Goal: Check status: Check status

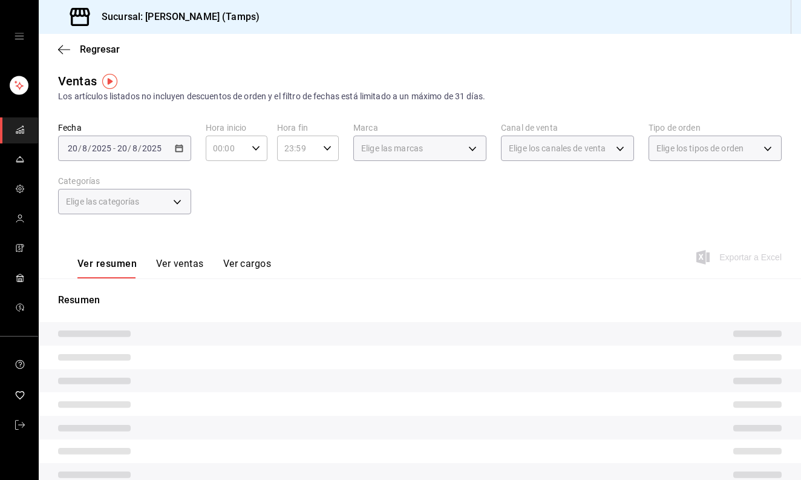
scroll to position [5, 0]
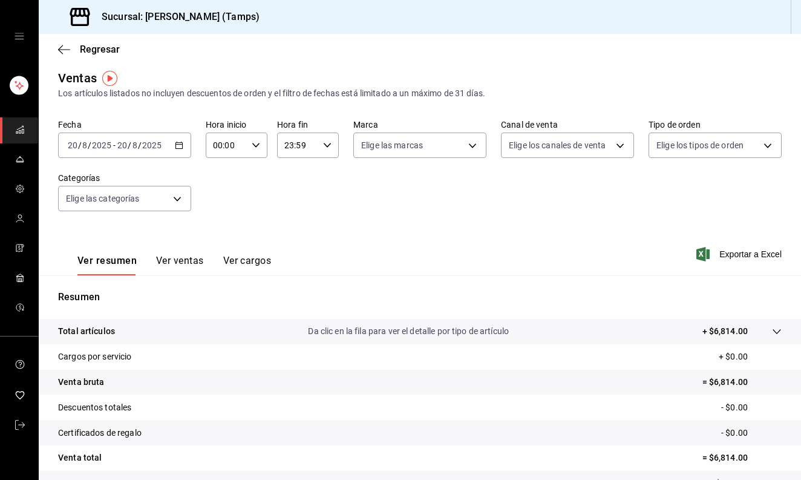
click at [175, 147] on \(Stroke\) "button" at bounding box center [178, 145] width 7 height 7
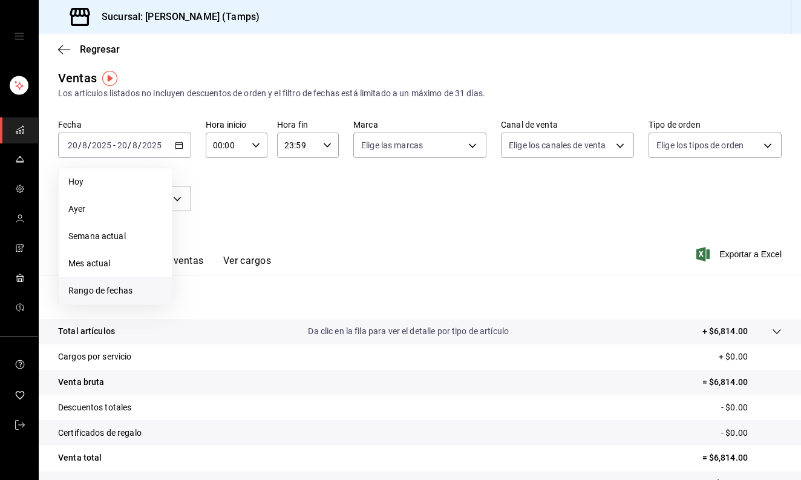
click at [118, 293] on span "Rango de fechas" at bounding box center [115, 290] width 94 height 13
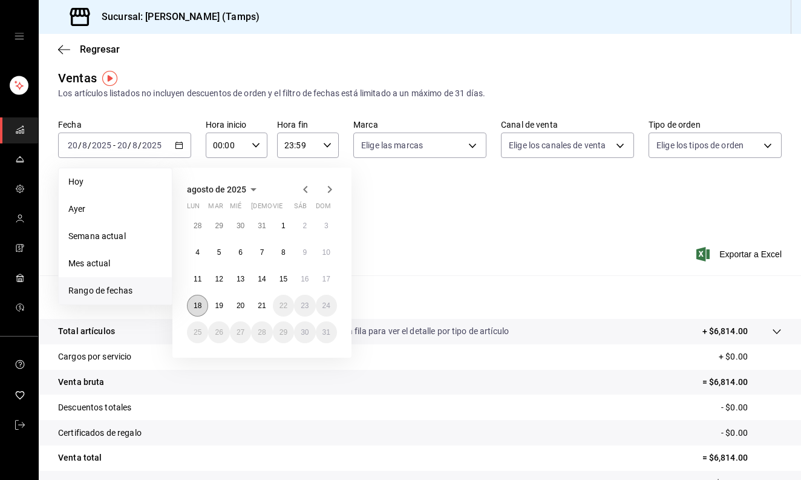
click at [200, 303] on abbr "18" at bounding box center [198, 305] width 8 height 8
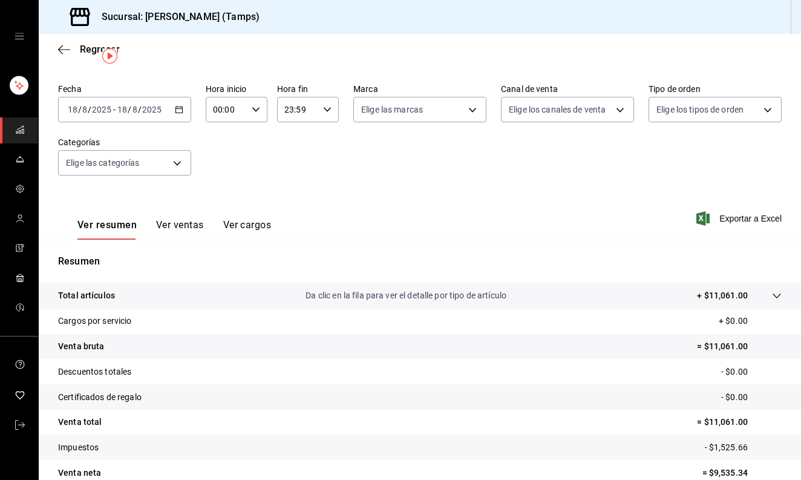
scroll to position [28, 0]
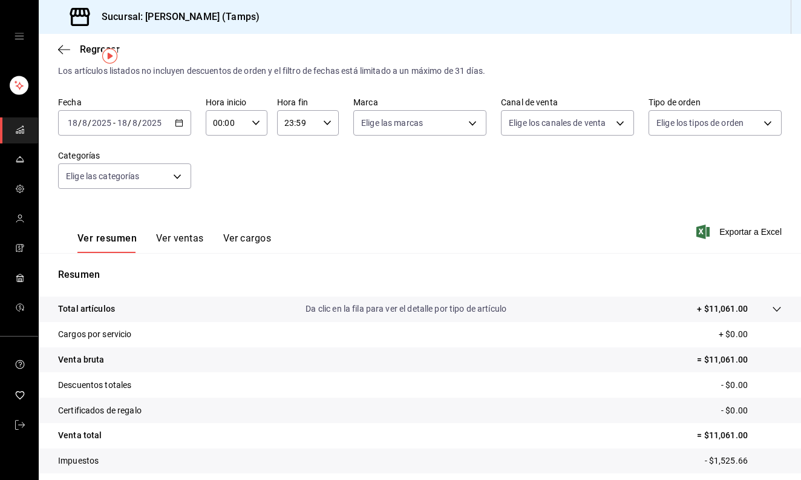
click at [180, 117] on div "[DATE] [DATE] - [DATE] [DATE]" at bounding box center [124, 122] width 133 height 25
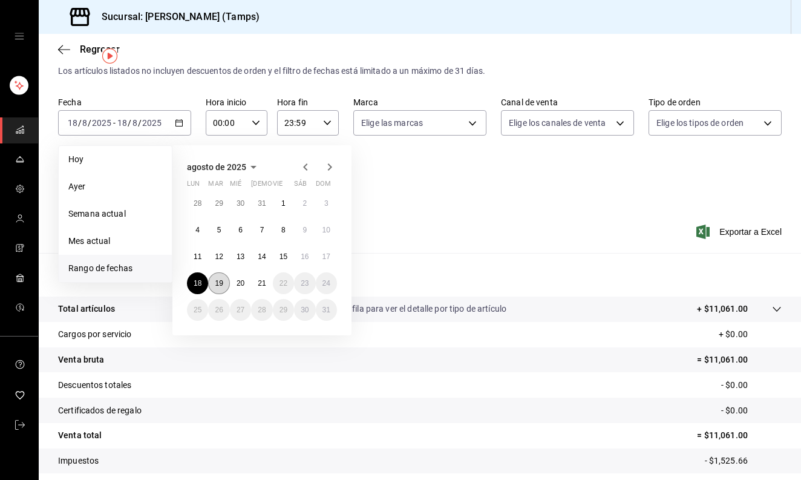
click at [215, 279] on abbr "19" at bounding box center [219, 283] width 8 height 8
click at [226, 284] on button "19" at bounding box center [218, 283] width 21 height 22
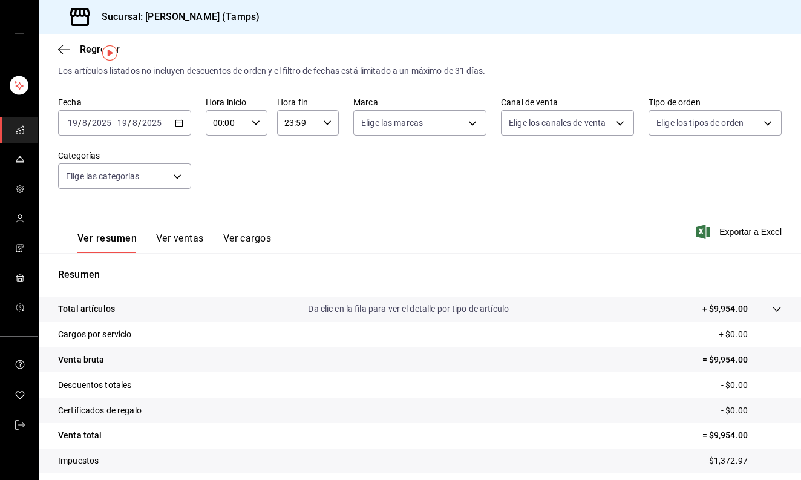
scroll to position [36, 0]
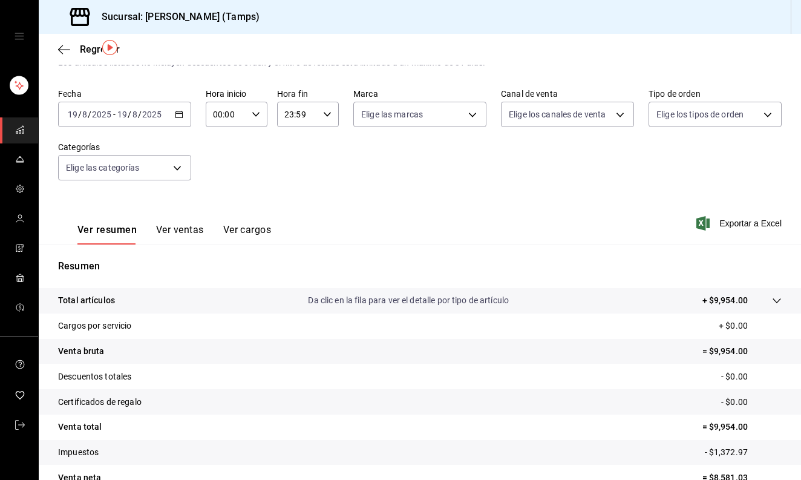
click at [180, 110] on icon "button" at bounding box center [179, 114] width 8 height 8
click at [181, 120] on div "[DATE] [DATE] - [DATE] [DATE]" at bounding box center [124, 114] width 133 height 25
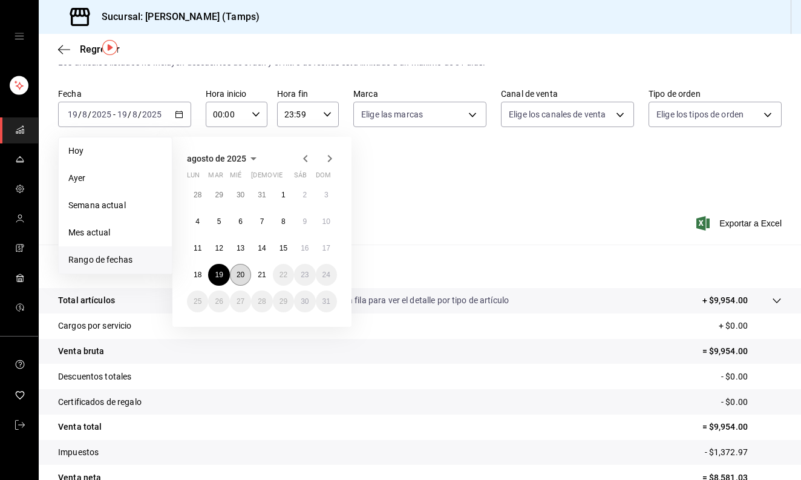
click at [242, 276] on abbr "20" at bounding box center [240, 274] width 8 height 8
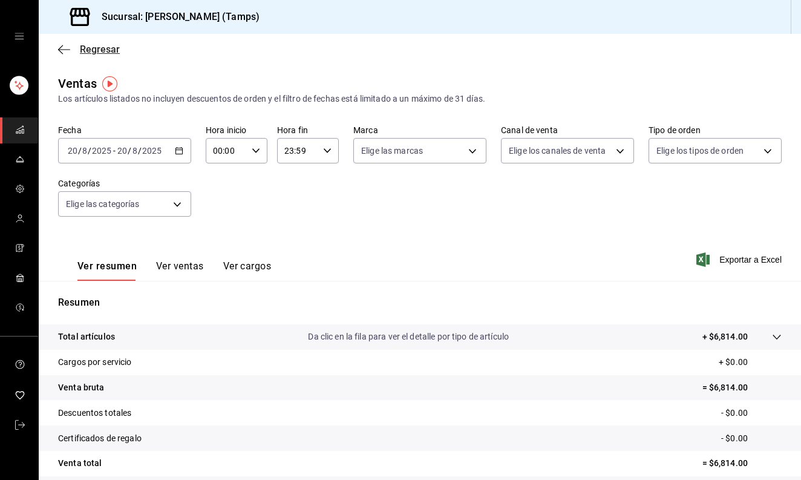
click at [93, 50] on span "Regresar" at bounding box center [100, 49] width 40 height 11
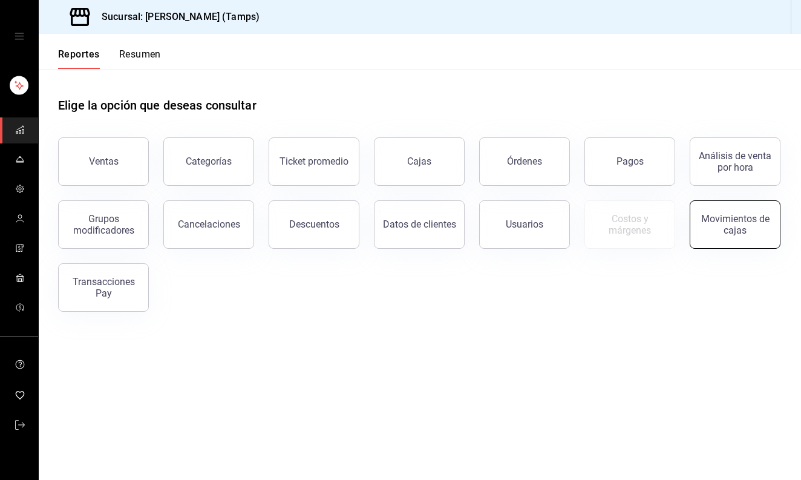
click at [743, 208] on button "Movimientos de cajas" at bounding box center [735, 224] width 91 height 48
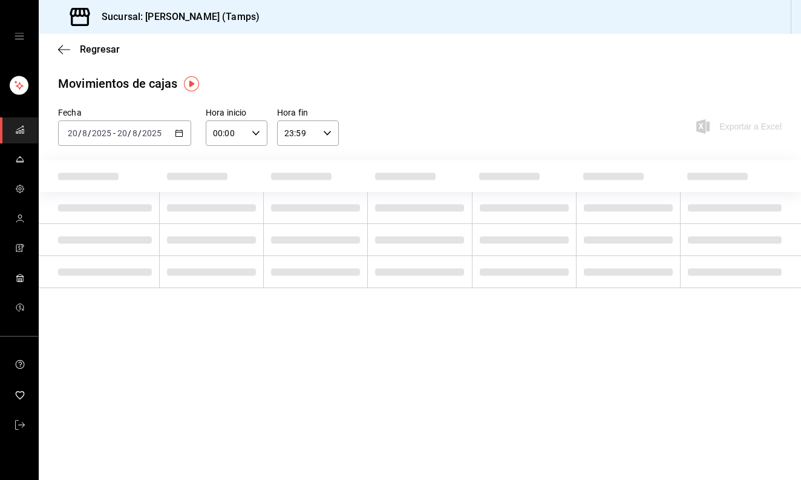
click at [184, 137] on div "[DATE] [DATE] - [DATE] [DATE]" at bounding box center [124, 132] width 133 height 25
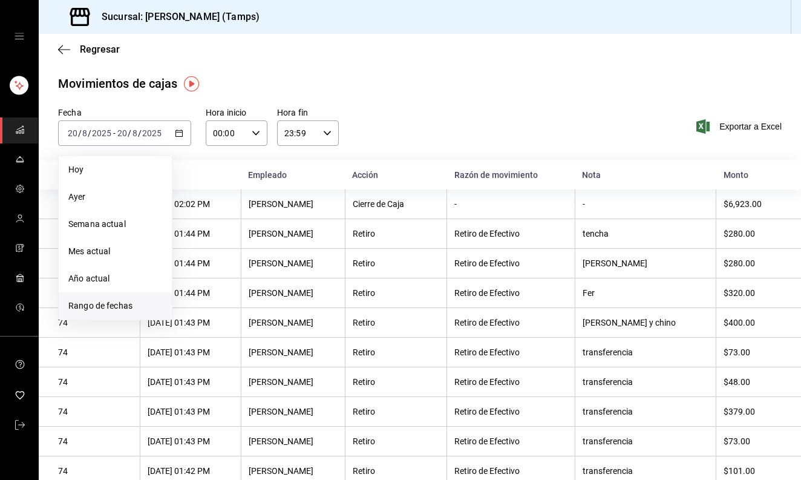
click at [117, 300] on span "Rango de fechas" at bounding box center [115, 305] width 94 height 13
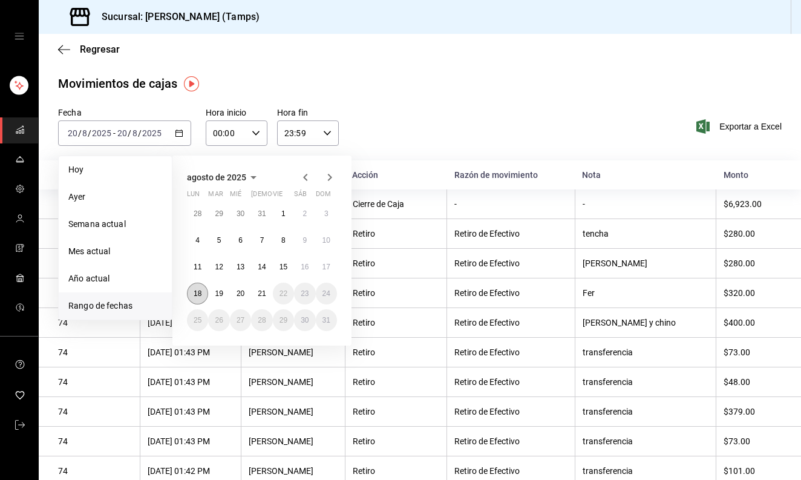
click at [193, 295] on button "18" at bounding box center [197, 293] width 21 height 22
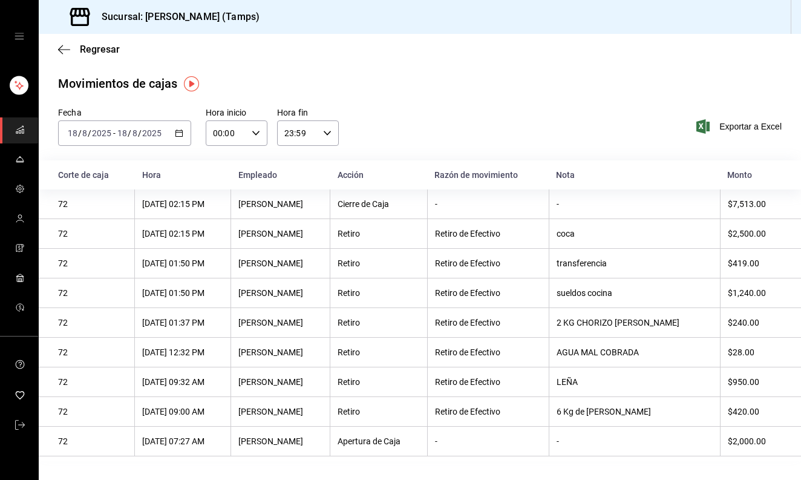
click at [177, 132] on \(Stroke\) "button" at bounding box center [179, 132] width 7 height 1
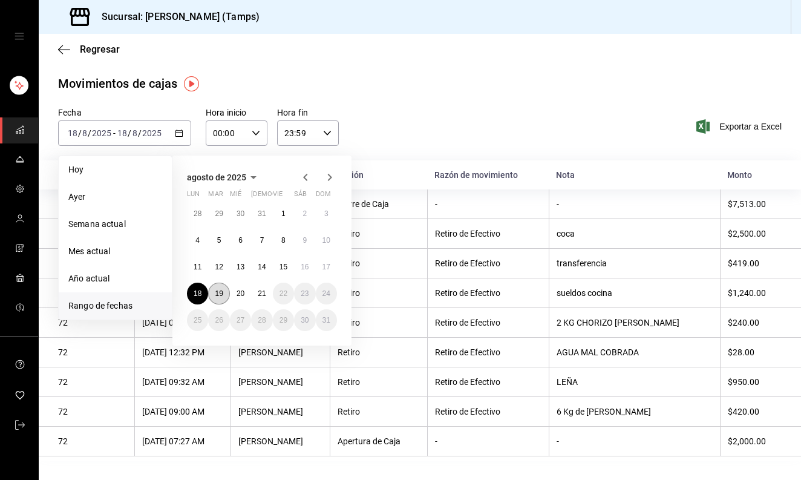
click at [223, 285] on button "19" at bounding box center [218, 293] width 21 height 22
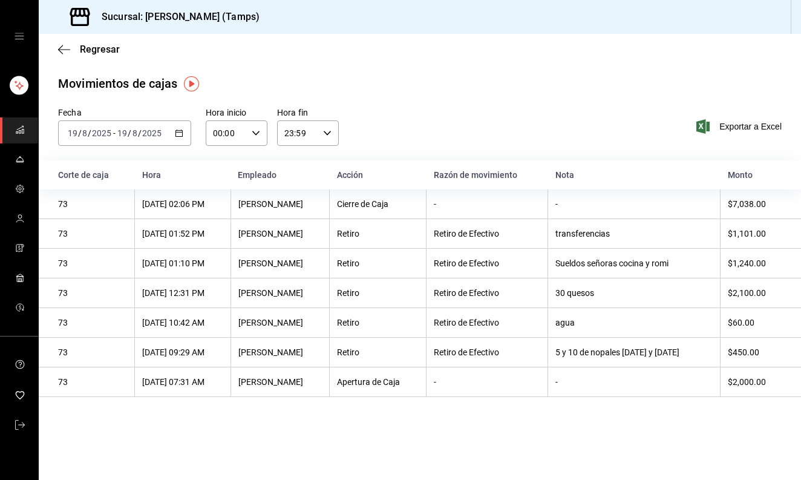
click at [180, 137] on div "[DATE] [DATE] - [DATE] [DATE]" at bounding box center [124, 132] width 133 height 25
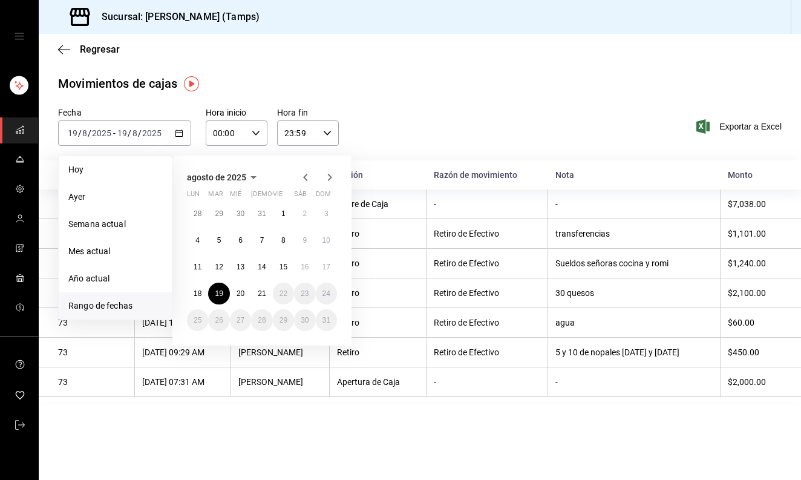
click at [237, 282] on div "28 29 30 31 1 2 3 4 5 6 7 8 9 10 11 12 13 14 15 16 17 18 19 20 21 22 23 24 25 2…" at bounding box center [262, 267] width 150 height 128
click at [240, 295] on abbr "20" at bounding box center [240, 293] width 8 height 8
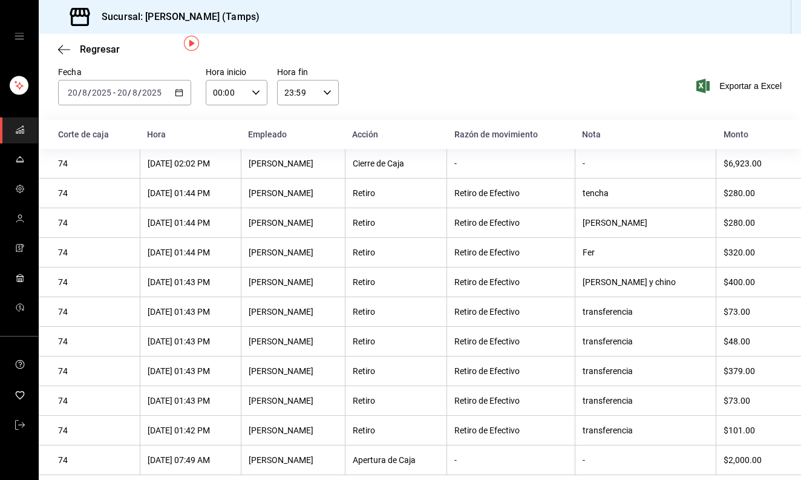
scroll to position [41, 0]
